Goal: Entertainment & Leisure: Consume media (video, audio)

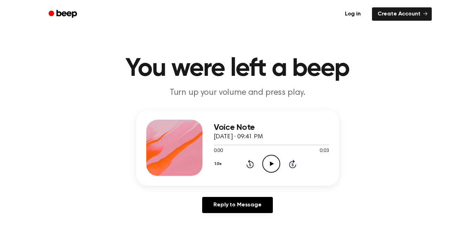
click at [276, 161] on icon "Play Audio" at bounding box center [271, 164] width 18 height 18
click at [272, 158] on icon "Play Audio" at bounding box center [271, 164] width 18 height 18
click at [272, 159] on icon "Pause Audio" at bounding box center [271, 164] width 18 height 18
click at [272, 159] on icon "Play Audio" at bounding box center [271, 164] width 18 height 18
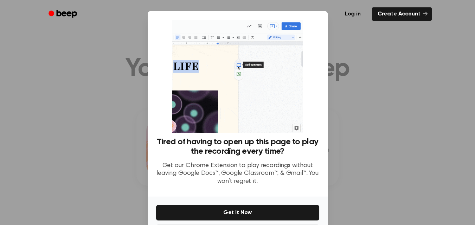
click at [353, 64] on div at bounding box center [237, 112] width 475 height 225
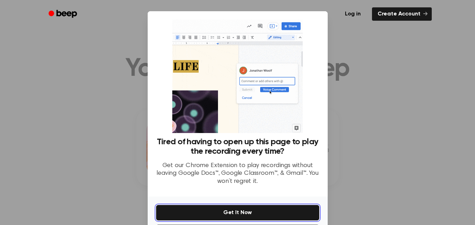
click at [271, 209] on button "Get It Now" at bounding box center [237, 212] width 163 height 15
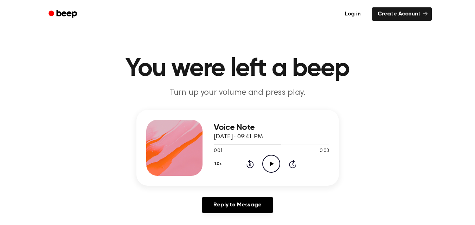
click at [271, 160] on icon "Play Audio" at bounding box center [271, 164] width 18 height 18
click at [272, 162] on icon "Play Audio" at bounding box center [271, 164] width 18 height 18
click at [268, 163] on icon "Play Audio" at bounding box center [271, 164] width 18 height 18
click at [275, 160] on icon "Play Audio" at bounding box center [271, 164] width 18 height 18
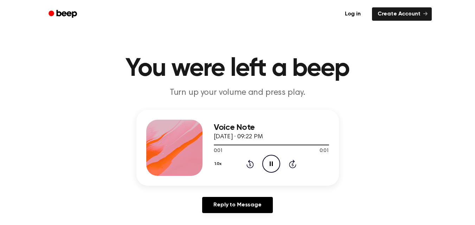
click at [275, 158] on icon "Pause Audio" at bounding box center [271, 164] width 18 height 18
click at [271, 161] on icon "Play Audio" at bounding box center [271, 164] width 18 height 18
click at [265, 171] on icon "Pause Audio" at bounding box center [271, 164] width 18 height 18
click at [265, 171] on icon "Play Audio" at bounding box center [271, 164] width 18 height 18
click at [267, 169] on icon "Play Audio" at bounding box center [271, 164] width 18 height 18
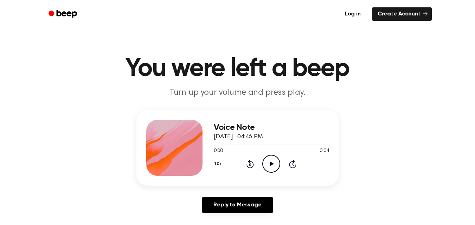
click at [269, 160] on icon "Play Audio" at bounding box center [271, 164] width 18 height 18
click at [266, 147] on div at bounding box center [271, 145] width 115 height 6
drag, startPoint x: 263, startPoint y: 145, endPoint x: 187, endPoint y: 136, distance: 76.1
click at [187, 136] on div "Voice Note September 18, 2025 · 04:46 PM 0:02 0:04 Your browser does not suppor…" at bounding box center [237, 148] width 202 height 76
click at [335, 122] on div "Voice Note September 18, 2025 · 04:46 PM 0:03 0:04 Your browser does not suppor…" at bounding box center [237, 148] width 202 height 76
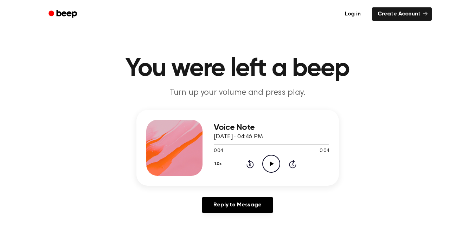
click at [275, 161] on icon "Play Audio" at bounding box center [271, 164] width 18 height 18
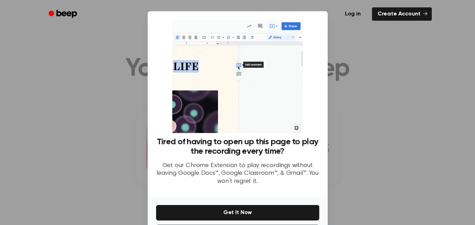
click at [360, 94] on div at bounding box center [237, 112] width 475 height 225
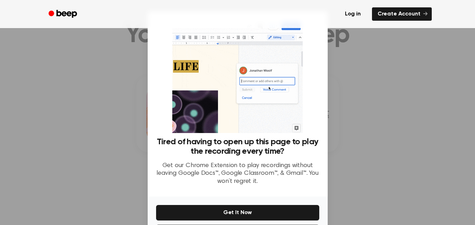
scroll to position [51, 0]
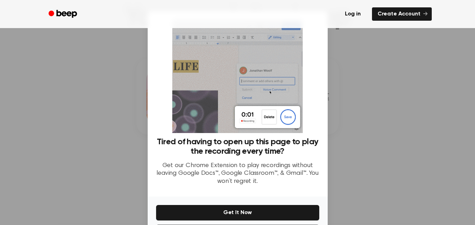
drag, startPoint x: 305, startPoint y: 85, endPoint x: 308, endPoint y: 46, distance: 38.8
click at [308, 46] on div "Tired of having to open up this page to play the recording every time? Get our …" at bounding box center [237, 106] width 163 height 172
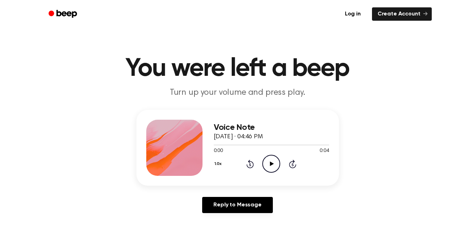
click at [271, 165] on icon at bounding box center [272, 164] width 4 height 5
drag, startPoint x: 302, startPoint y: 144, endPoint x: 220, endPoint y: 140, distance: 82.0
click at [220, 140] on div "Voice Note September 18, 2025 · 04:46 PM 0:04 0:04 Your browser does not suppor…" at bounding box center [271, 148] width 115 height 56
click at [309, 129] on h3 "Voice Note" at bounding box center [271, 127] width 115 height 9
click at [269, 166] on icon "Play Audio" at bounding box center [271, 164] width 18 height 18
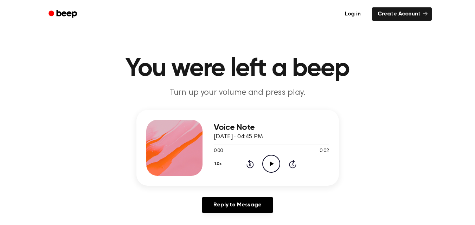
click at [271, 165] on icon at bounding box center [272, 164] width 4 height 5
click at [278, 168] on icon "Pause Audio" at bounding box center [271, 164] width 18 height 18
click at [272, 157] on icon "Play Audio" at bounding box center [271, 164] width 18 height 18
click at [270, 160] on icon "Play Audio" at bounding box center [271, 164] width 18 height 18
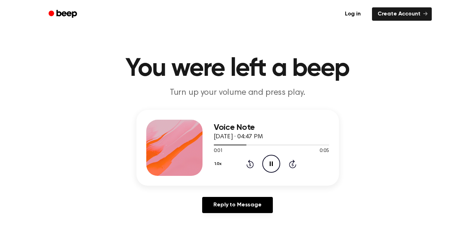
click at [270, 160] on icon "Pause Audio" at bounding box center [271, 164] width 18 height 18
click at [270, 160] on icon "Play Audio" at bounding box center [271, 164] width 18 height 18
click at [270, 160] on icon "Pause Audio" at bounding box center [271, 164] width 18 height 18
drag, startPoint x: 295, startPoint y: 143, endPoint x: 242, endPoint y: 130, distance: 54.2
click at [252, 133] on div "Voice Note [DATE] · 04:47 PM 0:03 0:05 Your browser does not support the [objec…" at bounding box center [271, 148] width 115 height 56
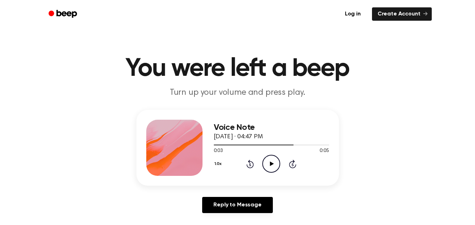
click at [248, 163] on icon "Rewind 5 seconds" at bounding box center [250, 164] width 8 height 9
click at [268, 166] on icon "Play Audio" at bounding box center [271, 164] width 18 height 18
click at [275, 164] on icon "Play Audio" at bounding box center [271, 164] width 18 height 18
drag, startPoint x: 246, startPoint y: 143, endPoint x: 191, endPoint y: 145, distance: 54.5
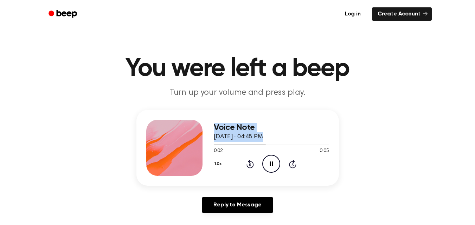
click at [191, 145] on div "Voice Note [DATE] · 04:48 PM 0:02 0:05 Your browser does not support the [objec…" at bounding box center [237, 148] width 202 height 76
click at [247, 163] on icon "Rewind 5 seconds" at bounding box center [250, 164] width 8 height 9
click at [269, 169] on icon "Play Audio" at bounding box center [271, 164] width 18 height 18
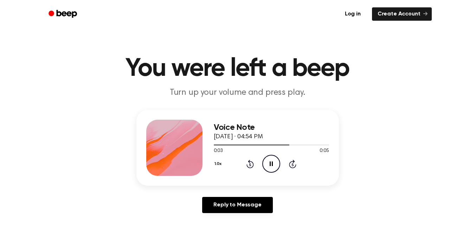
click at [247, 160] on icon "Rewind 5 seconds" at bounding box center [250, 164] width 8 height 9
click at [249, 160] on icon "Rewind 5 seconds" at bounding box center [250, 164] width 8 height 9
